Goal: Task Accomplishment & Management: Manage account settings

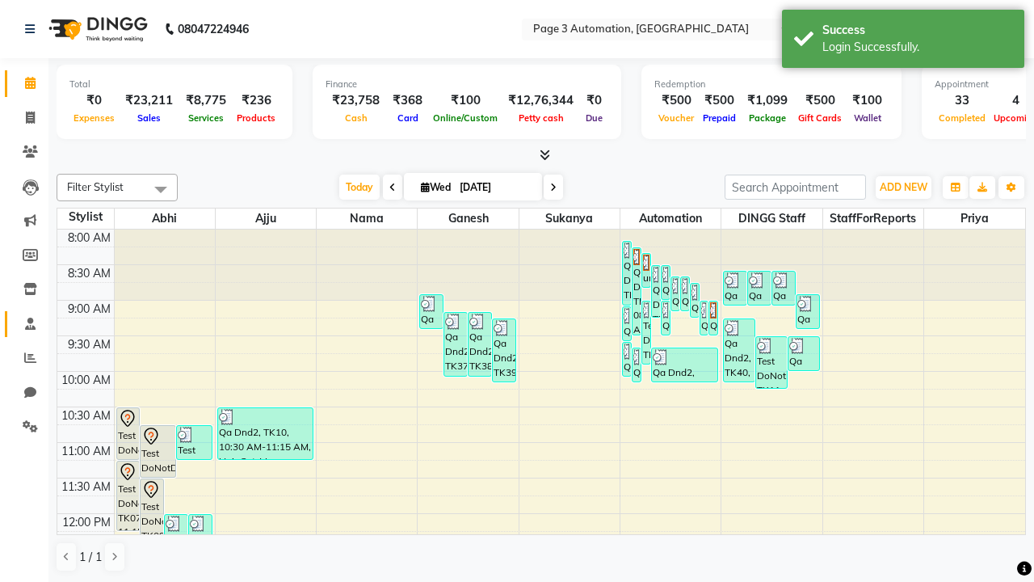
click at [24, 323] on span at bounding box center [30, 324] width 28 height 19
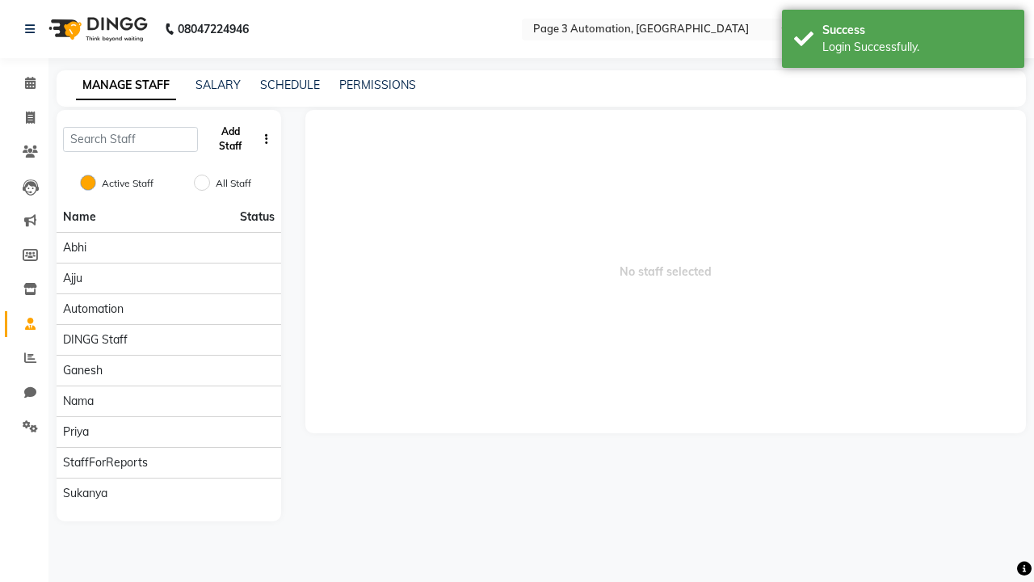
click at [230, 139] on button "Add Staff" at bounding box center [230, 139] width 53 height 42
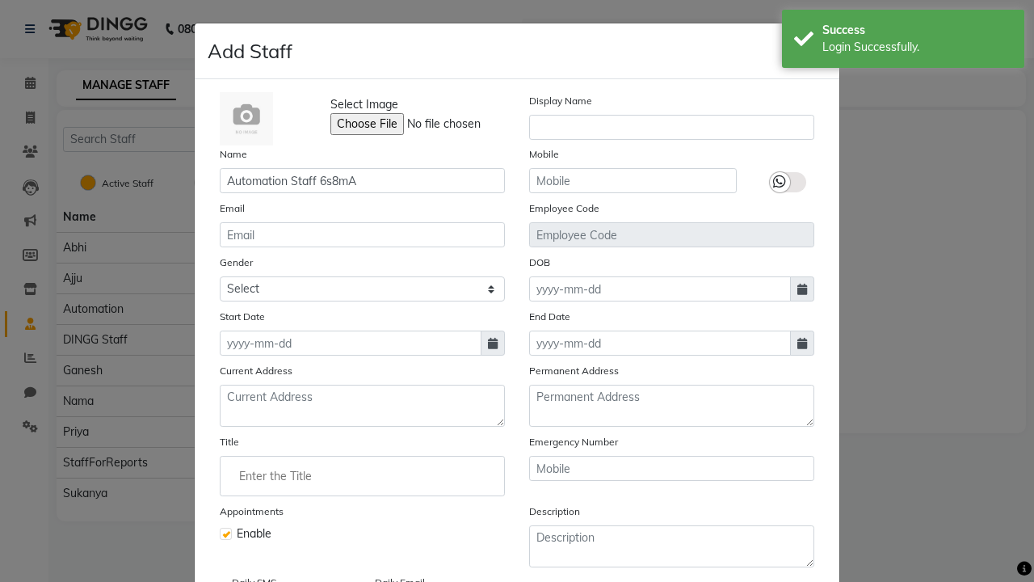
type input "Automation Staff 6s8mA"
type input "9535998679"
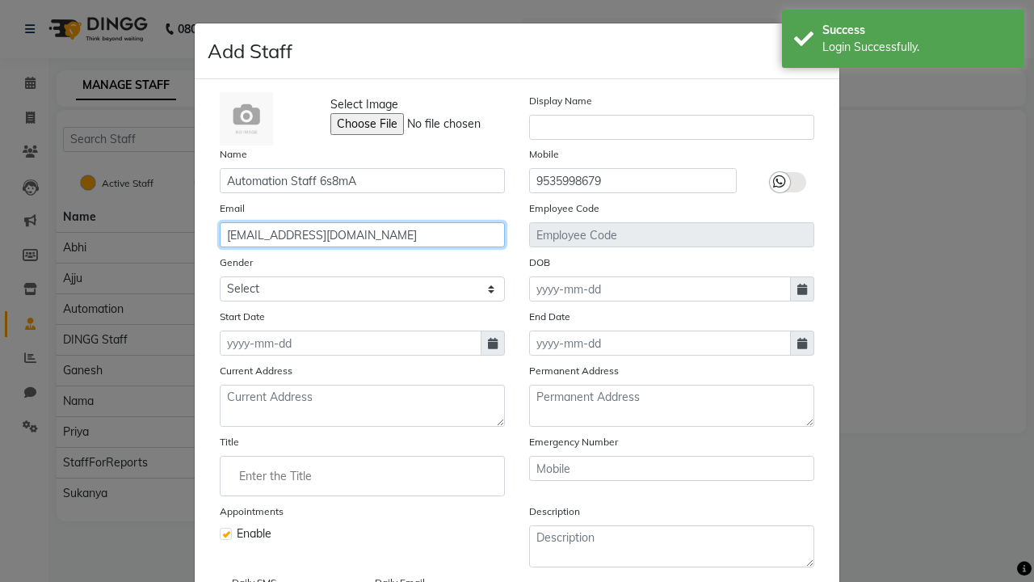
type input "[EMAIL_ADDRESS][DOMAIN_NAME]"
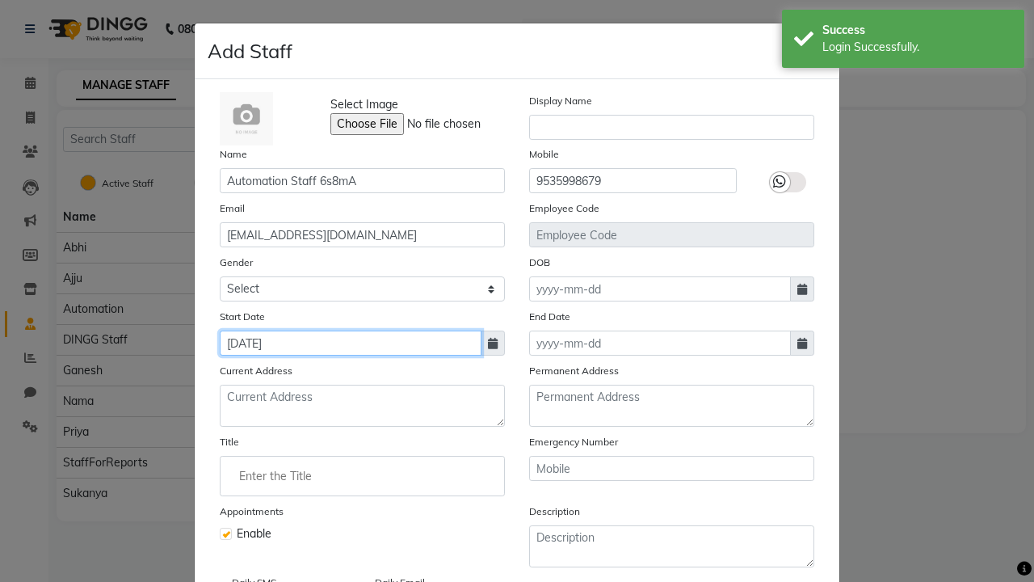
type input "[DATE]"
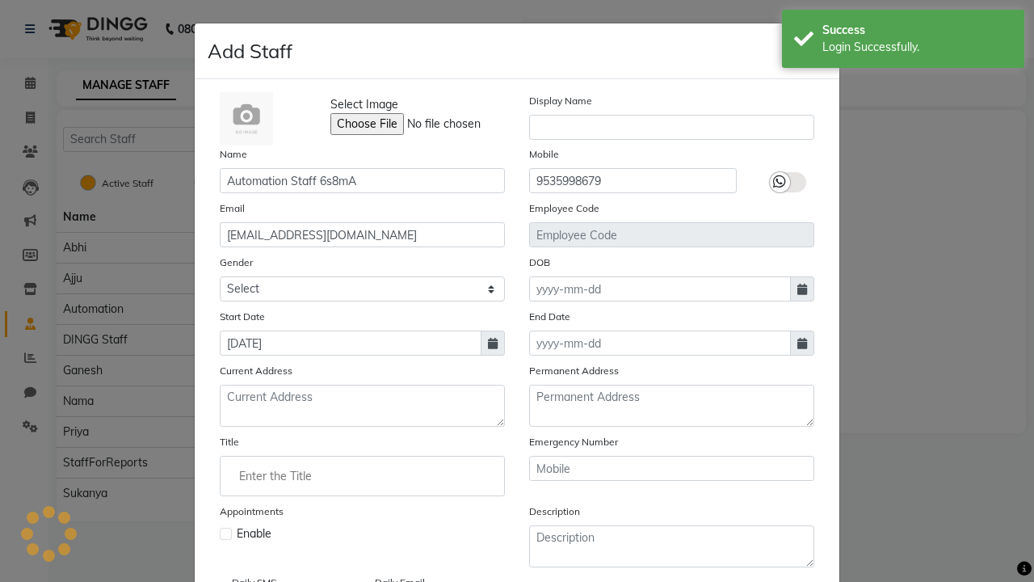
checkbox input "false"
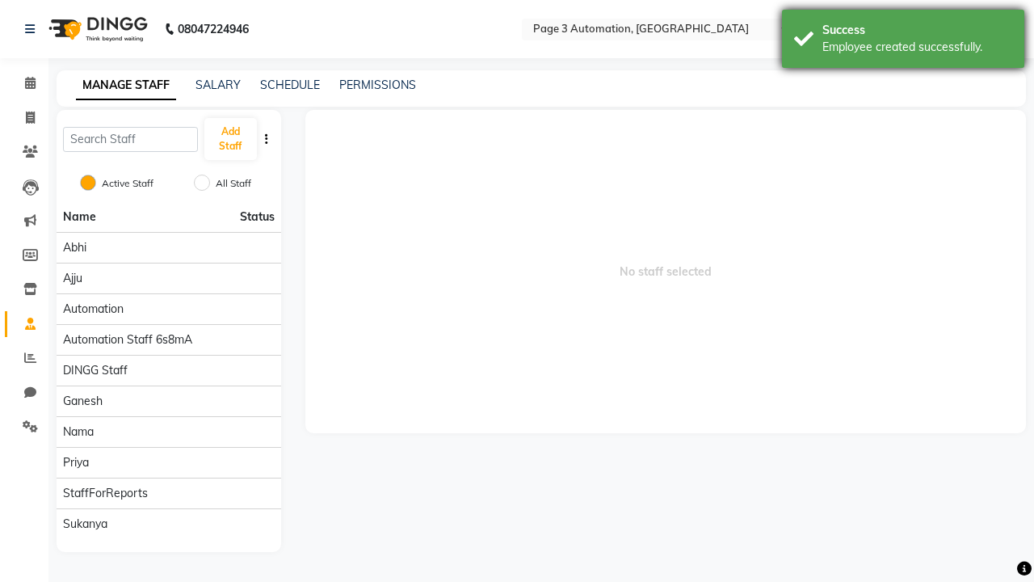
click at [903, 41] on div "Employee created successfully." at bounding box center [918, 47] width 190 height 17
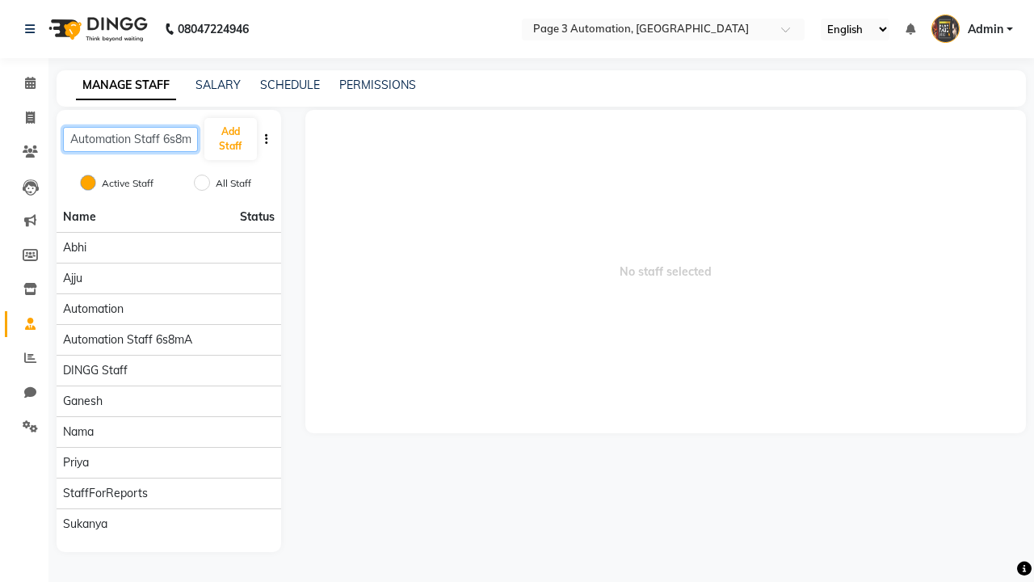
scroll to position [0, 9]
type input "Automation Staff 6s8mA"
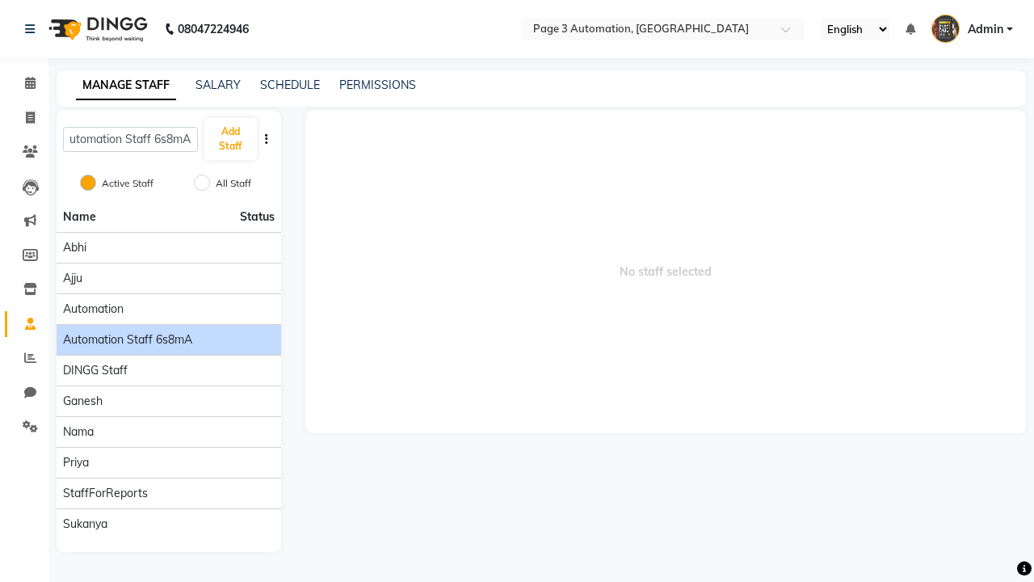
click at [168, 331] on span "Automation Staff 6s8mA" at bounding box center [127, 339] width 129 height 17
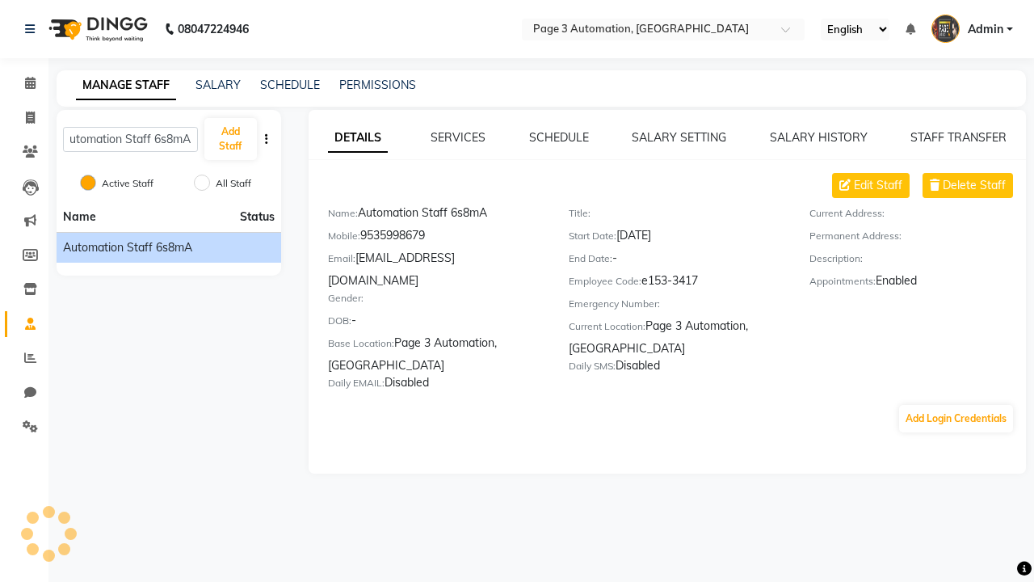
scroll to position [0, 0]
click at [458, 137] on link "SERVICES" at bounding box center [458, 137] width 55 height 15
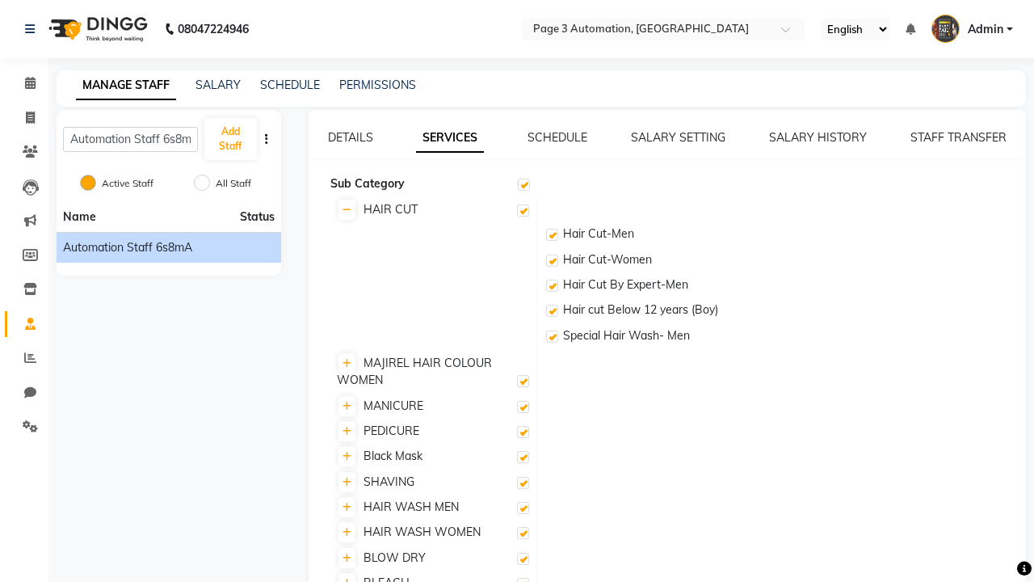
click at [523, 210] on label at bounding box center [523, 210] width 12 height 12
click at [523, 210] on input "checkbox" at bounding box center [522, 211] width 11 height 11
checkbox input "false"
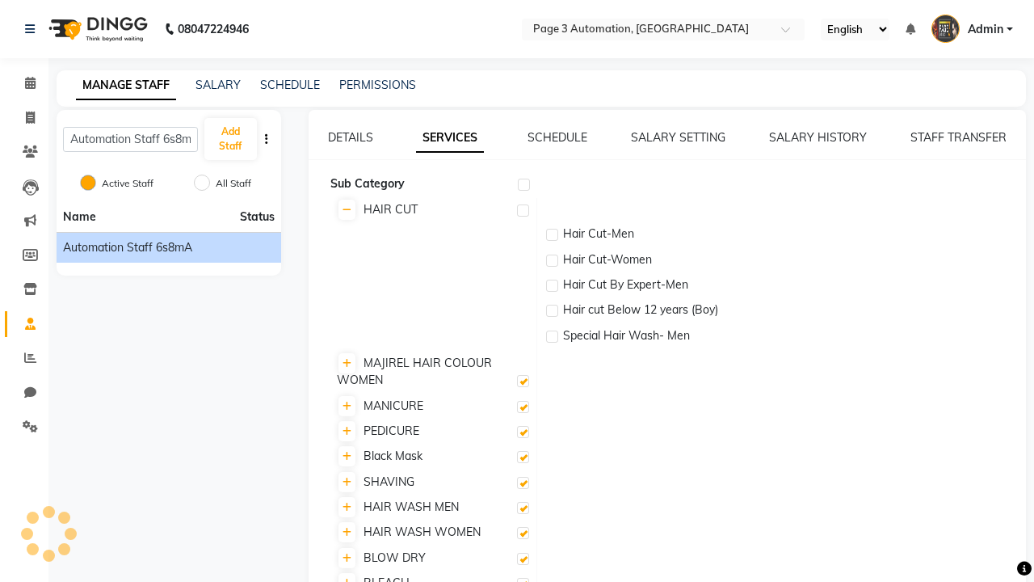
checkbox input "false"
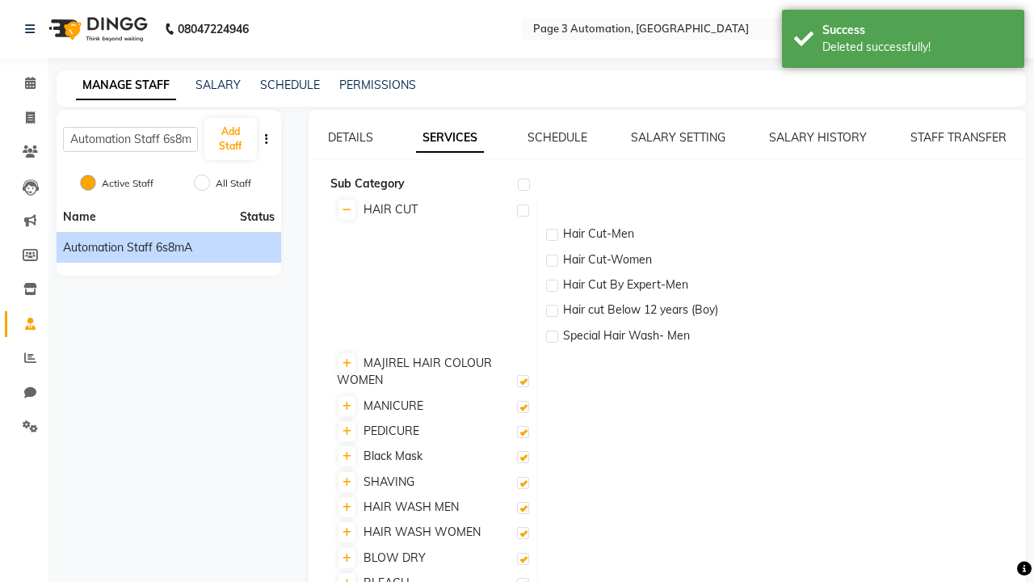
click at [903, 41] on div "Deleted successfully!" at bounding box center [918, 47] width 190 height 17
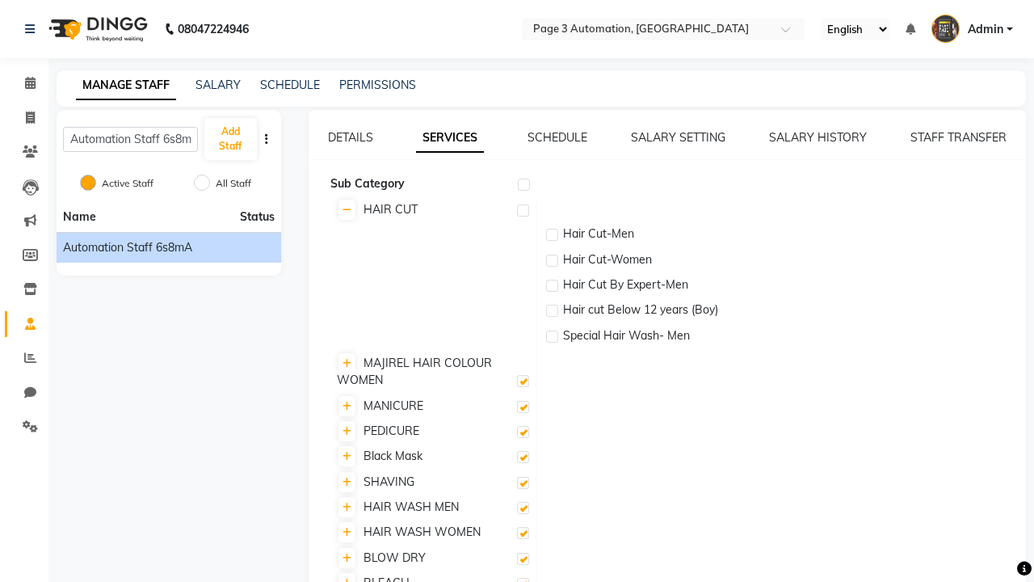
click at [523, 210] on label at bounding box center [523, 210] width 12 height 12
click at [523, 210] on input "checkbox" at bounding box center [522, 211] width 11 height 11
checkbox input "true"
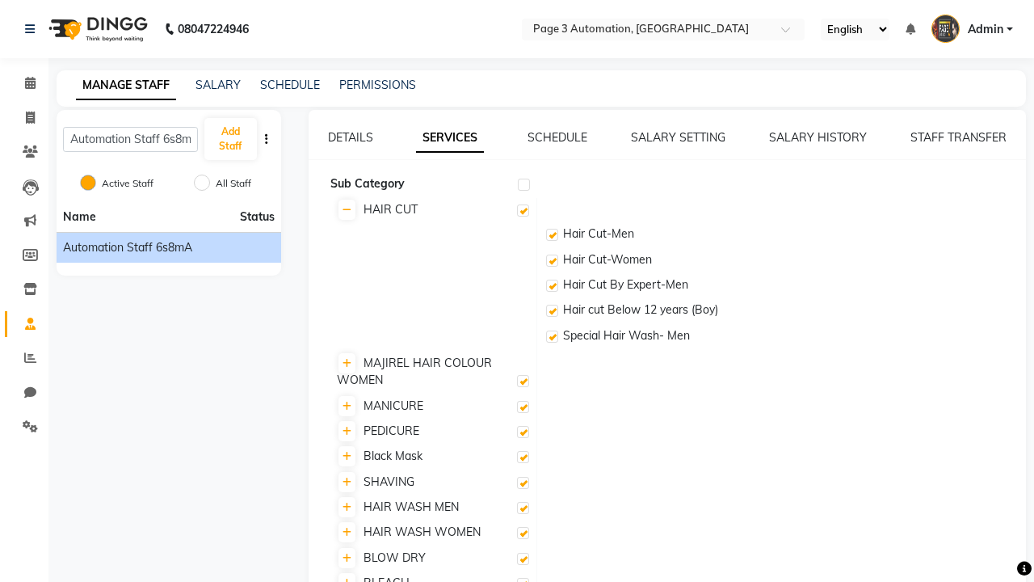
checkbox input "true"
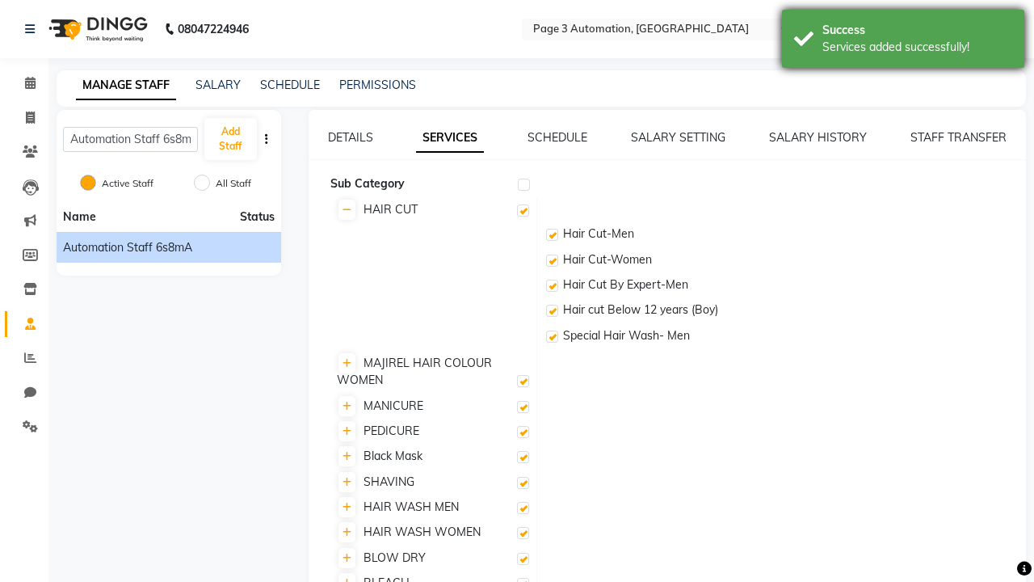
click at [903, 41] on div "Services added successfully!" at bounding box center [918, 47] width 190 height 17
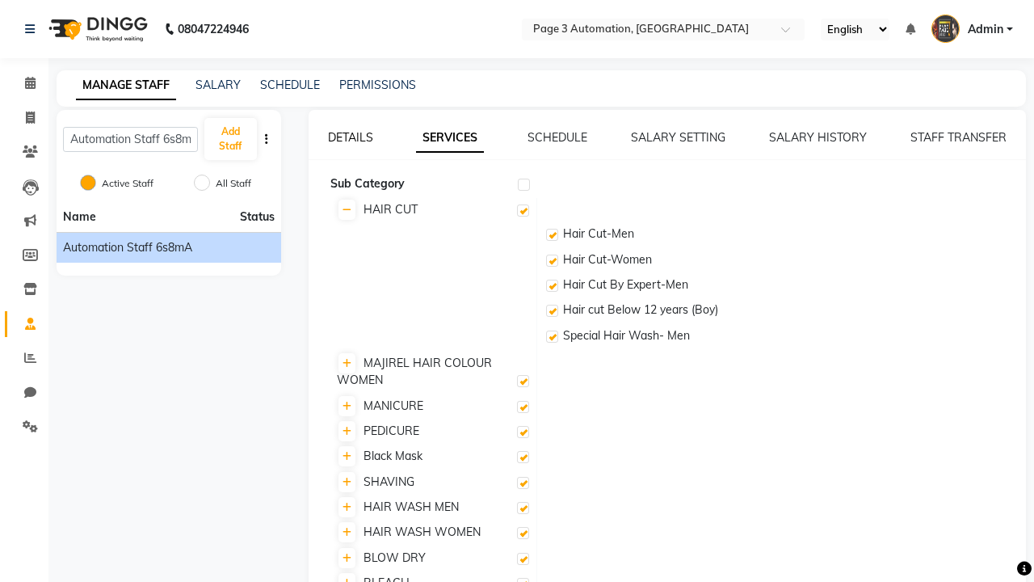
click at [350, 137] on link "DETAILS" at bounding box center [350, 137] width 45 height 15
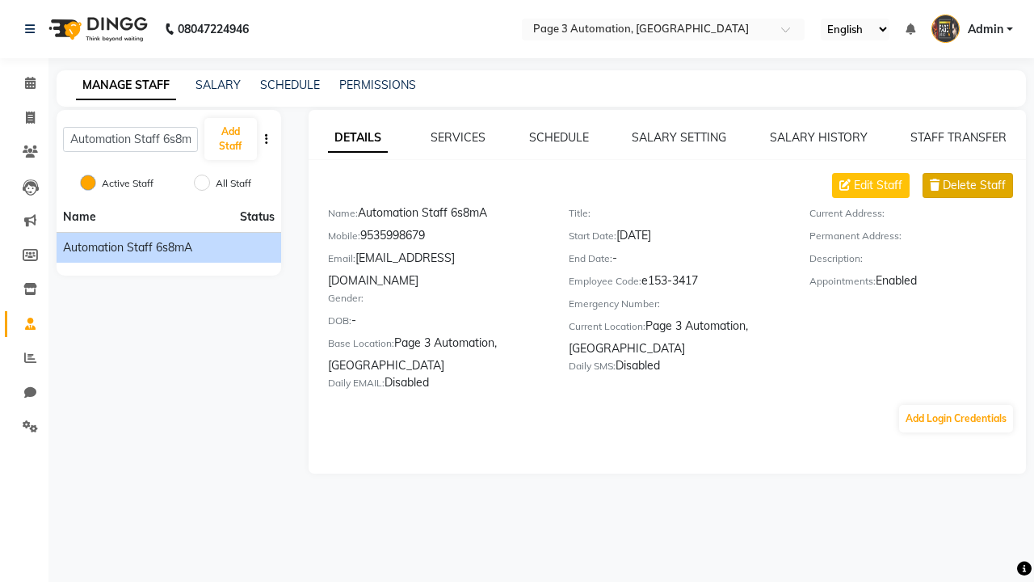
click at [975, 185] on span "Delete Staff" at bounding box center [974, 185] width 63 height 17
